Goal: Check status: Check status

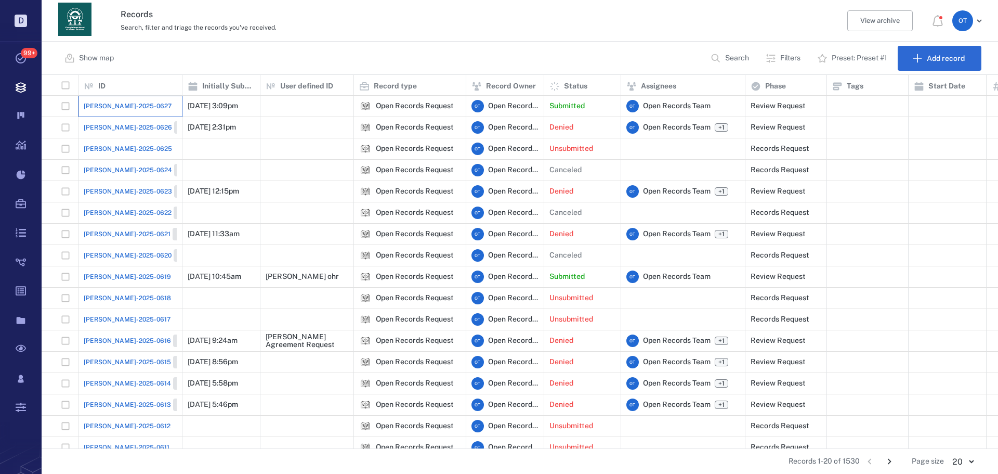
click at [115, 101] on div "[PERSON_NAME]-2025-0627" at bounding box center [130, 106] width 93 height 21
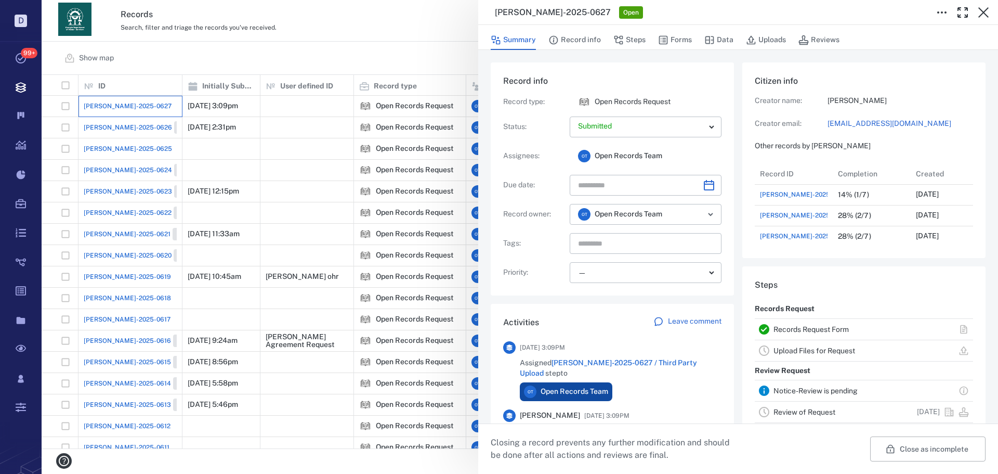
scroll to position [541, 199]
click at [356, 46] on div "[PERSON_NAME]-2025-0627 Open Summary Record info Steps Forms Data Uploads Revie…" at bounding box center [520, 237] width 957 height 474
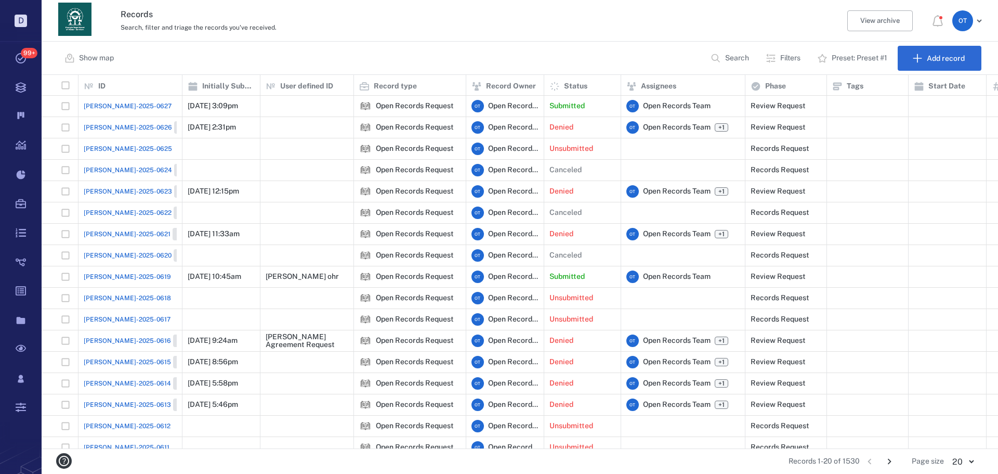
click at [100, 342] on span "[PERSON_NAME]-2025-0616" at bounding box center [127, 340] width 87 height 9
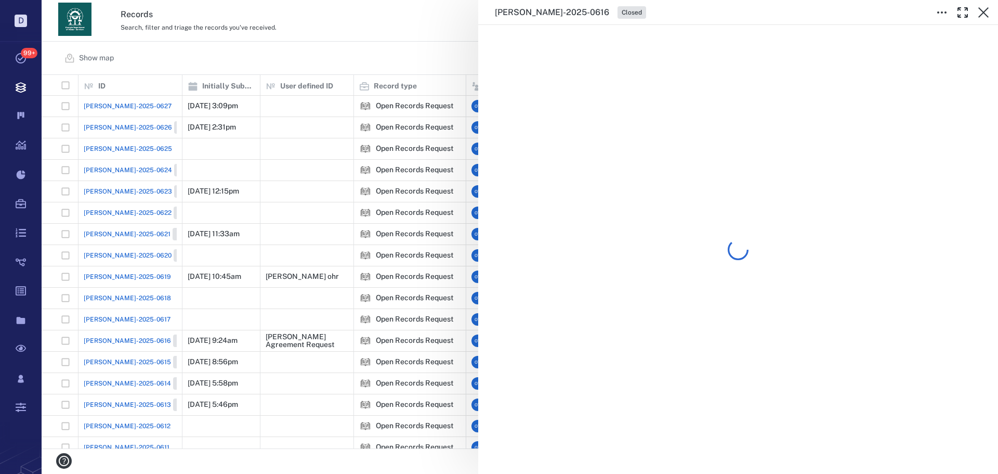
click at [330, 46] on div "[PERSON_NAME]-2025-0616 Closed" at bounding box center [520, 237] width 957 height 474
